Goal: Check status: Check status

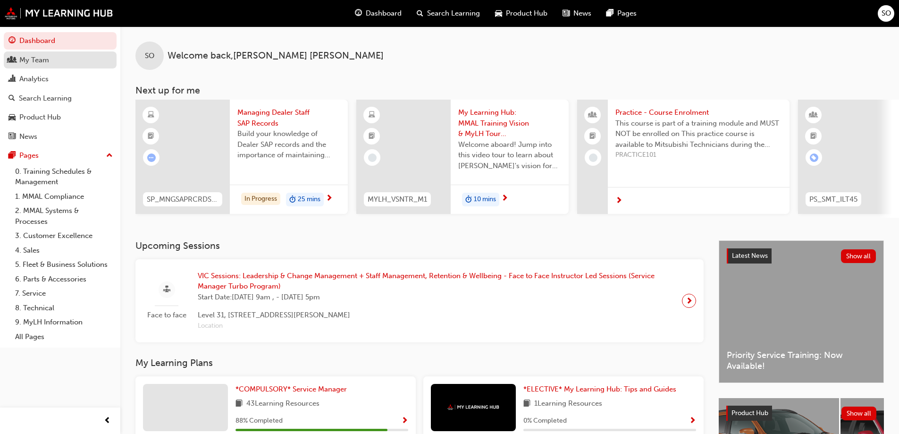
click at [41, 59] on div "My Team" at bounding box center [34, 60] width 30 height 11
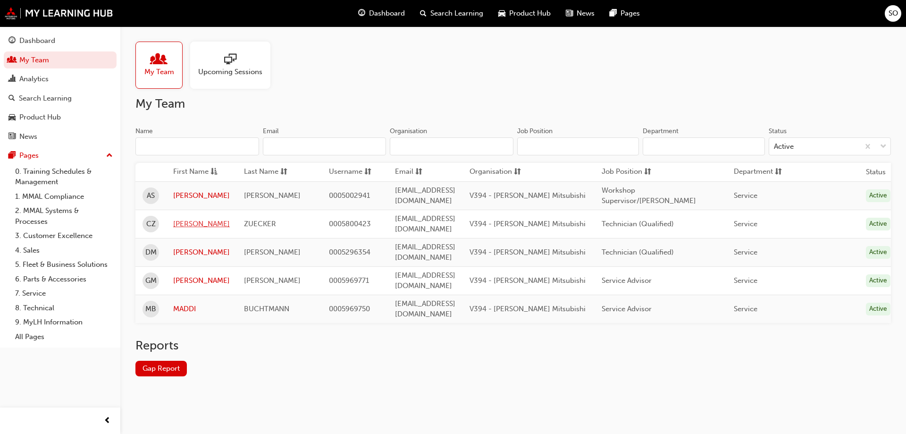
click at [183, 219] on link "[PERSON_NAME]" at bounding box center [201, 224] width 57 height 11
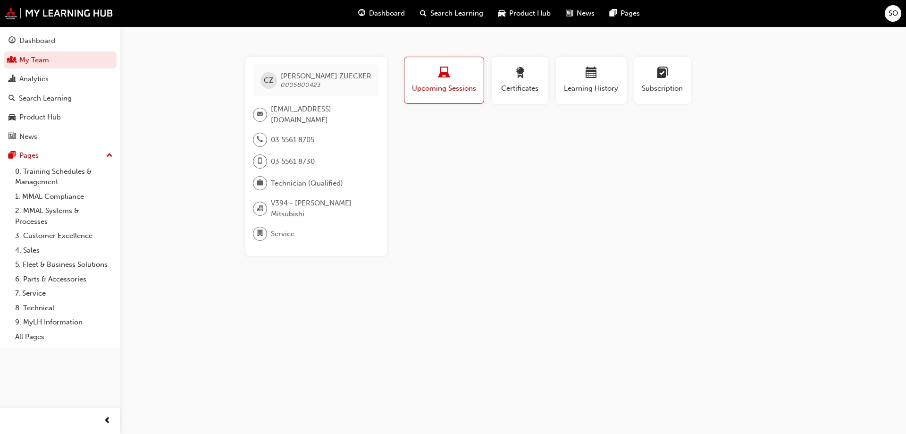
click at [443, 77] on span "laptop-icon" at bounding box center [443, 73] width 11 height 13
drag, startPoint x: 515, startPoint y: 69, endPoint x: 519, endPoint y: 72, distance: 5.0
click at [517, 70] on span "award-icon" at bounding box center [519, 73] width 11 height 13
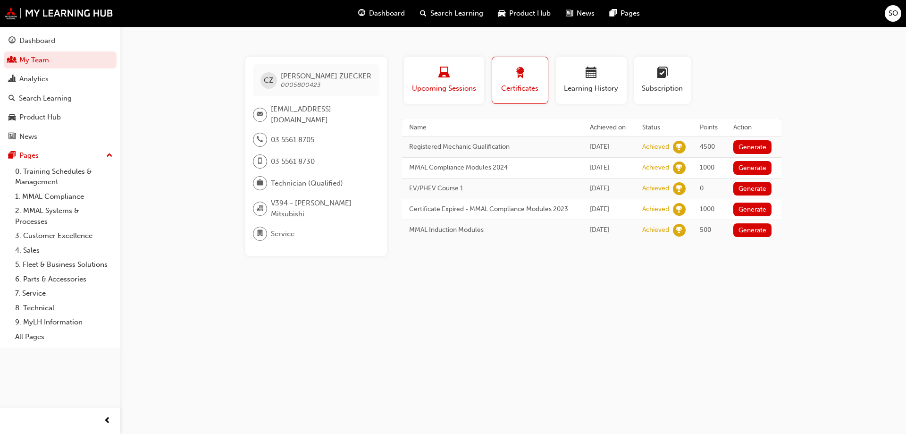
click at [474, 80] on div "button" at bounding box center [444, 74] width 66 height 15
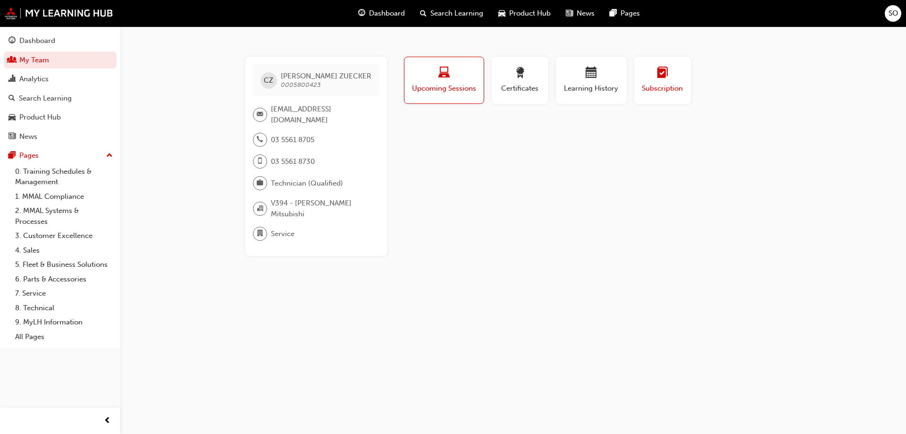
click at [636, 76] on button "Subscription" at bounding box center [662, 80] width 57 height 47
click at [464, 84] on div "Upcoming Sessions" at bounding box center [444, 80] width 66 height 27
click at [544, 85] on button "Certificates" at bounding box center [520, 80] width 57 height 47
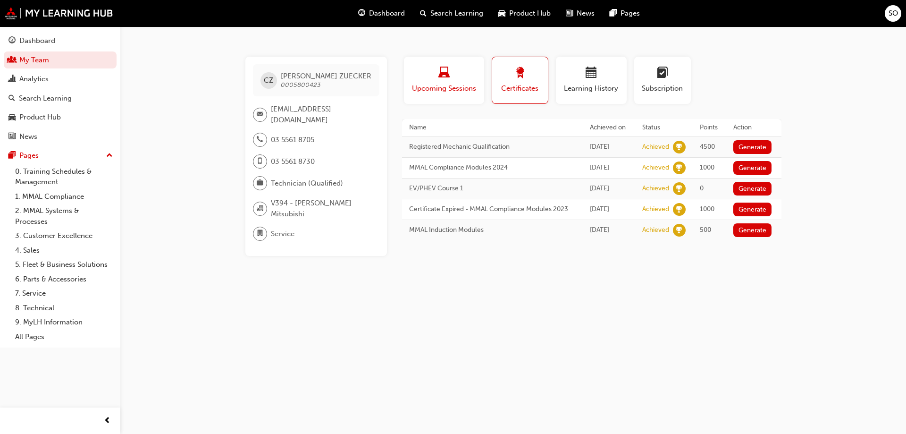
click at [441, 84] on span "Upcoming Sessions" at bounding box center [444, 88] width 66 height 11
